Goal: Task Accomplishment & Management: Use online tool/utility

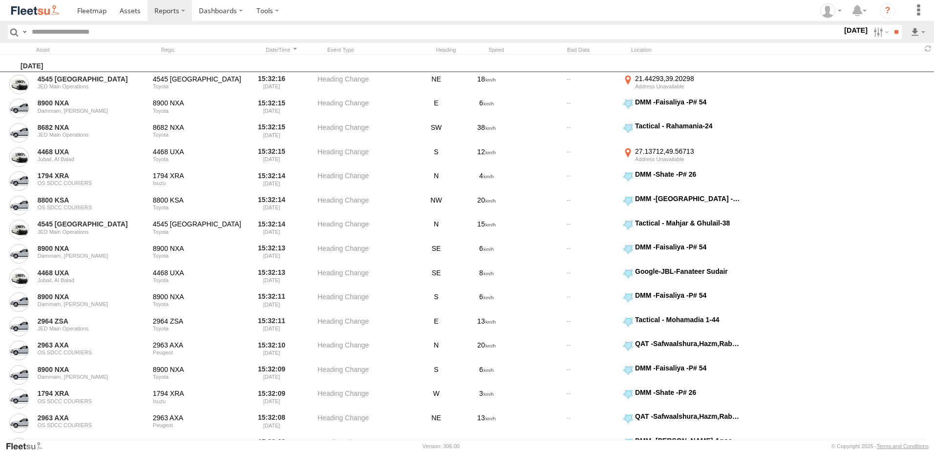
click at [0, 0] on label at bounding box center [0, 0] width 0 height 0
click at [0, 0] on span "RUH - [GEOGRAPHIC_DATA]" at bounding box center [0, 0] width 0 height 0
click at [0, 0] on span "GOV RUH" at bounding box center [0, 0] width 0 height 0
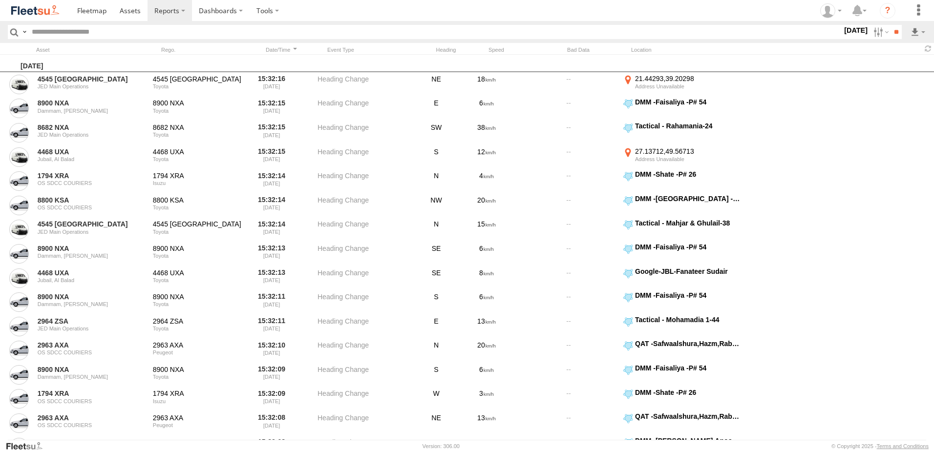
click at [0, 0] on span "Riyadh main operations" at bounding box center [0, 0] width 0 height 0
click at [893, 35] on input "**" at bounding box center [896, 32] width 11 height 14
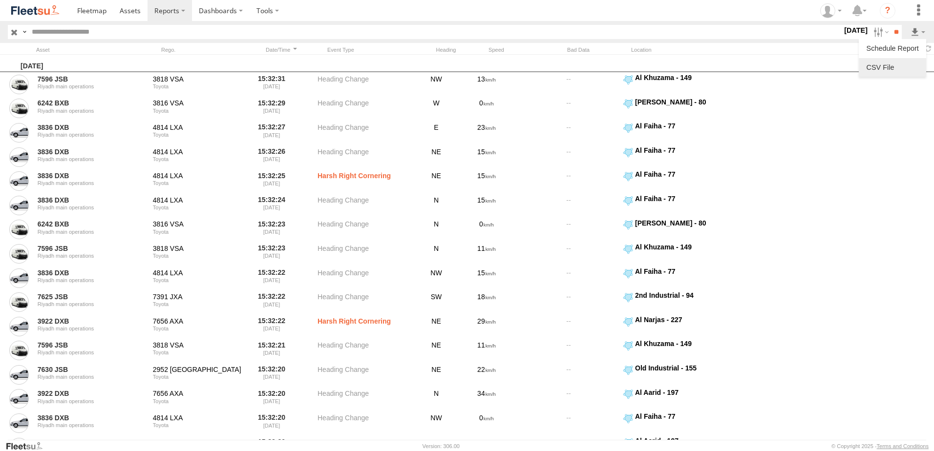
click at [893, 71] on link at bounding box center [893, 67] width 60 height 15
click at [883, 36] on label at bounding box center [880, 32] width 21 height 14
click at [0, 0] on span "RUH - [GEOGRAPHIC_DATA]" at bounding box center [0, 0] width 0 height 0
